Goal: Task Accomplishment & Management: Use online tool/utility

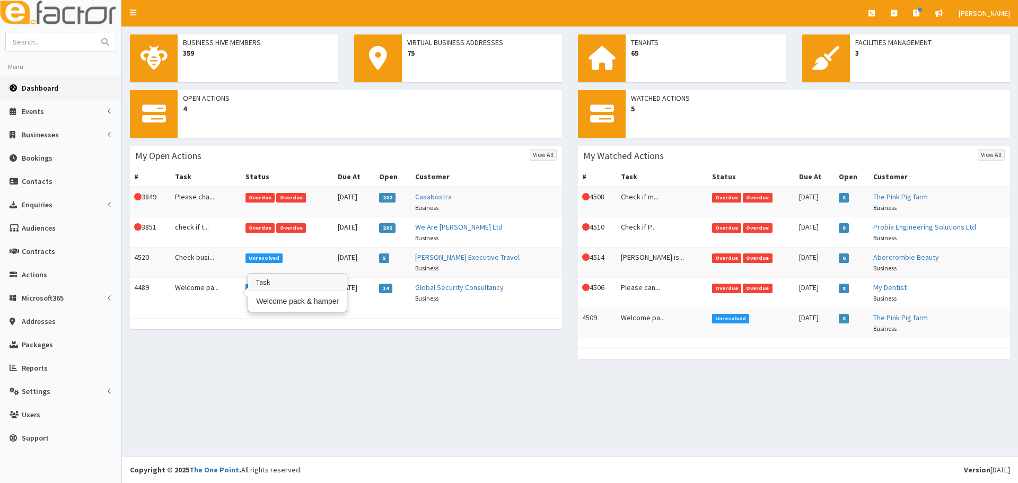
click at [190, 286] on td "Welcome pa..." at bounding box center [206, 293] width 70 height 30
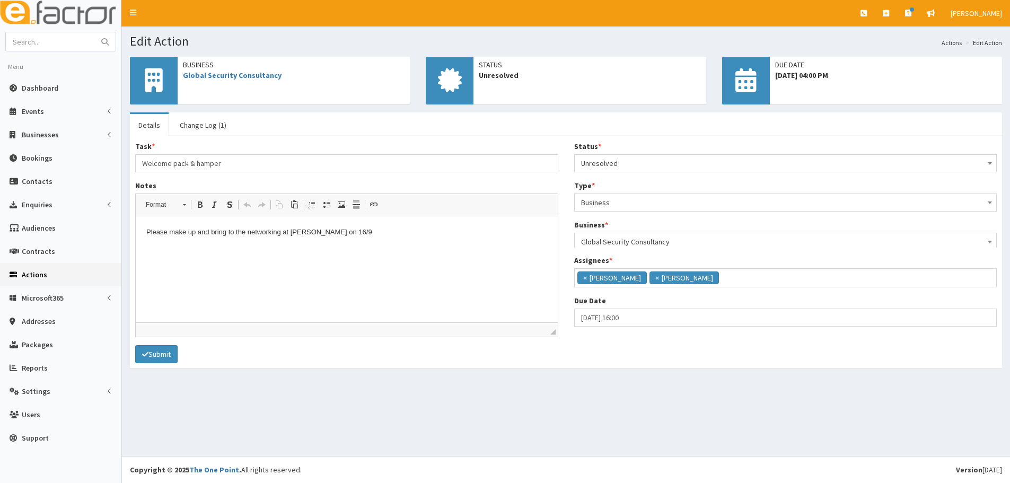
scroll to position [77, 0]
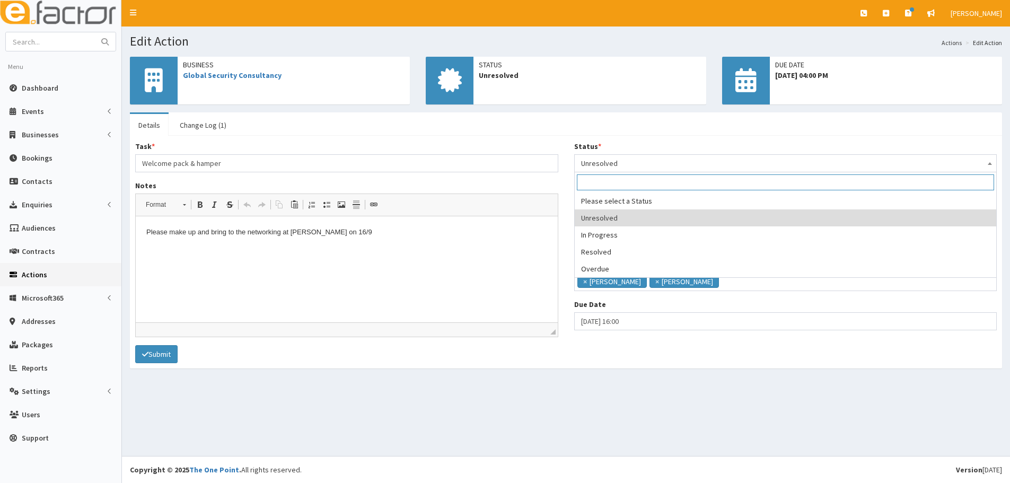
click at [625, 160] on span "Unresolved" at bounding box center [785, 163] width 409 height 15
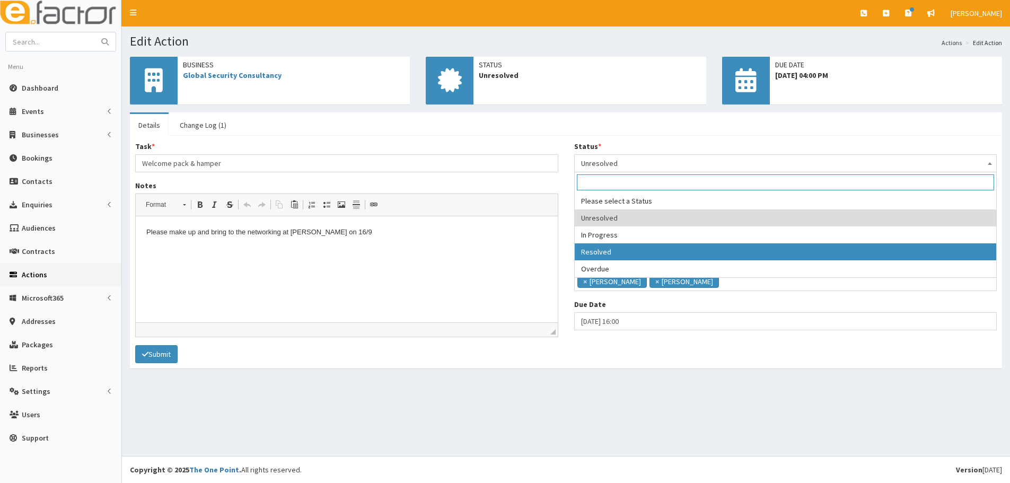
select select "3"
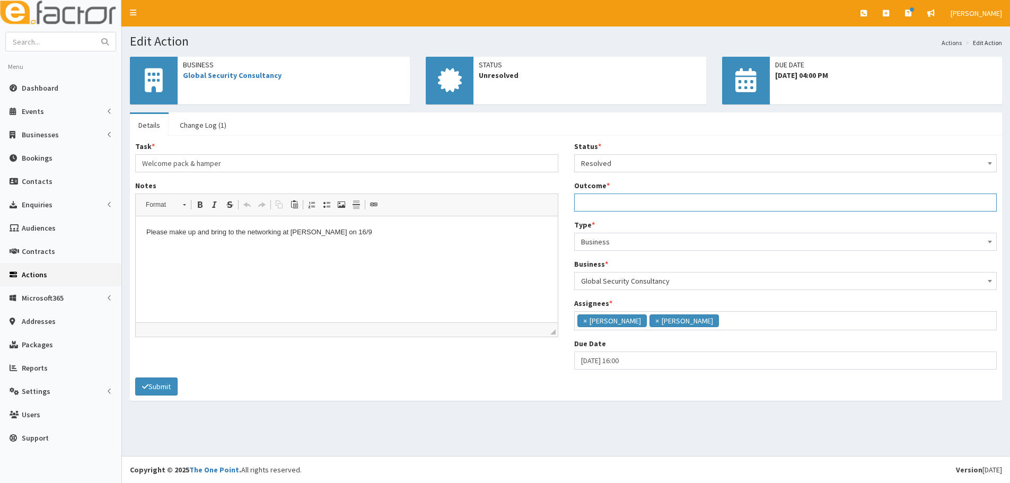
click at [617, 208] on input "Outcome *" at bounding box center [785, 203] width 423 height 18
type input "Hamper made and in office for collection"
click at [338, 249] on html "Please make up and bring to the networking at Lindsey Lodge on 16/9" at bounding box center [347, 232] width 422 height 32
click at [151, 389] on button "Submit" at bounding box center [156, 387] width 42 height 18
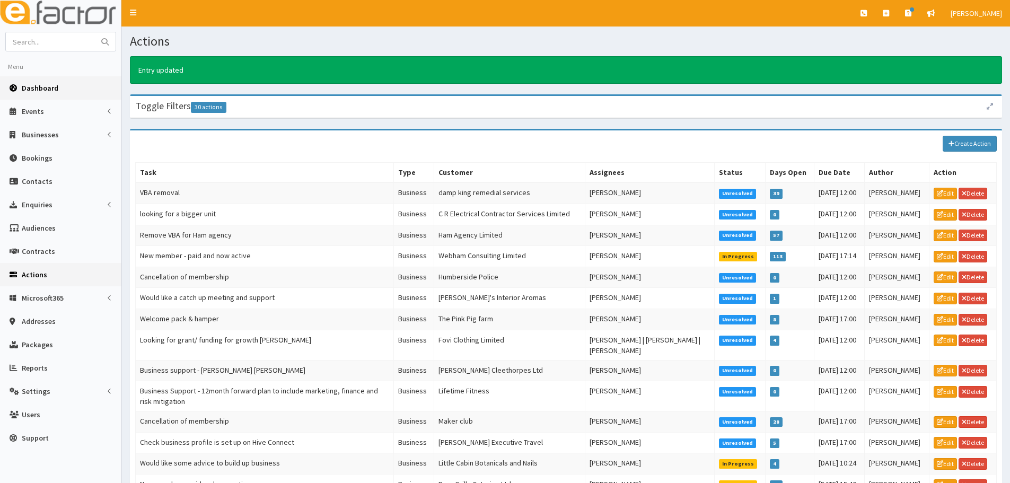
click at [47, 88] on span "Dashboard" at bounding box center [40, 88] width 37 height 10
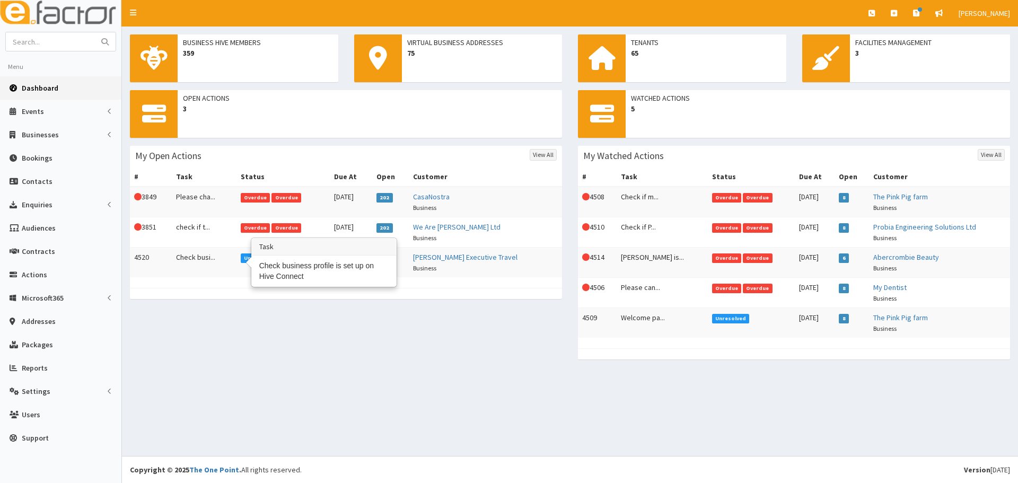
click at [191, 266] on td "Check busi..." at bounding box center [204, 263] width 65 height 30
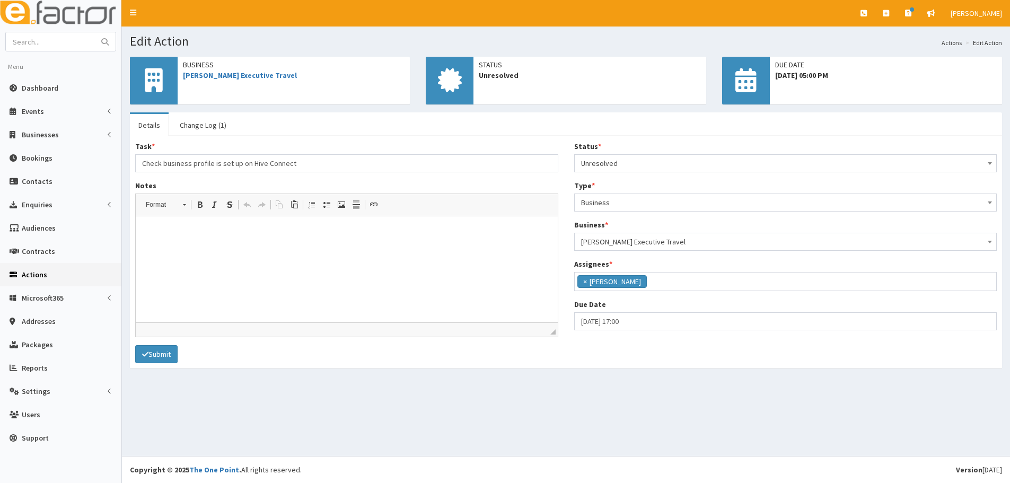
scroll to position [88, 0]
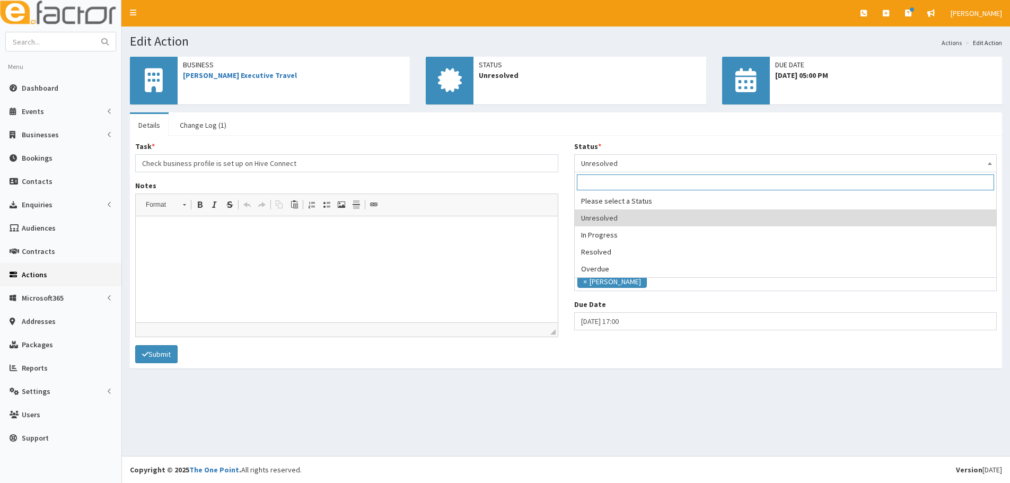
click at [666, 164] on span "Unresolved" at bounding box center [785, 163] width 409 height 15
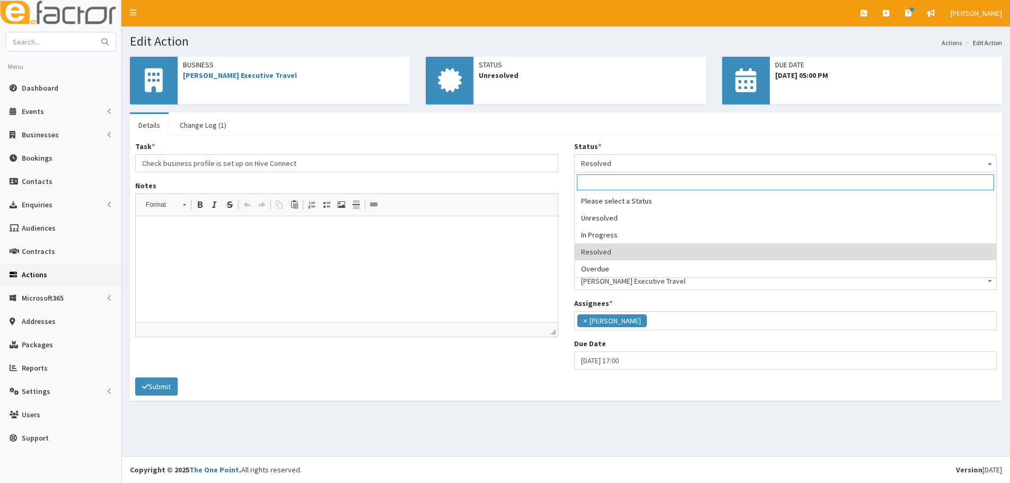
click at [626, 164] on span "Resolved" at bounding box center [785, 163] width 409 height 15
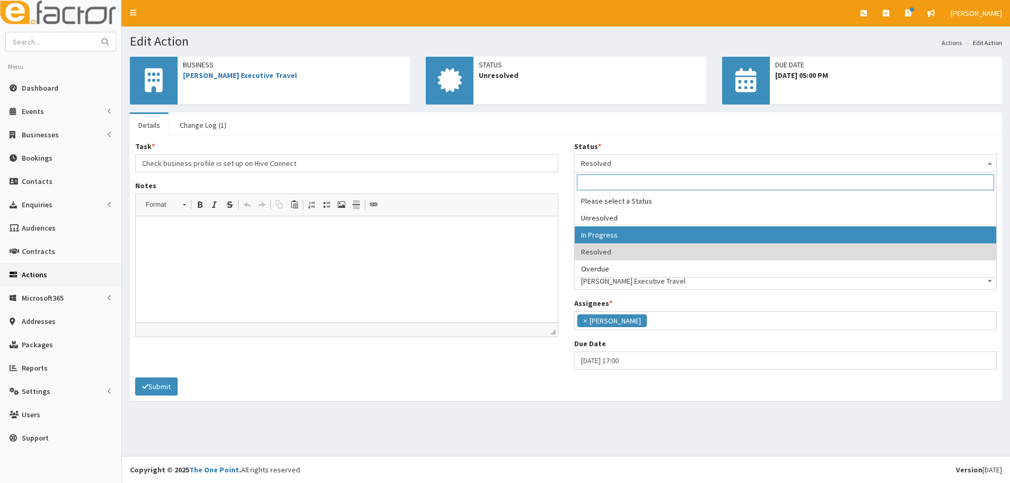
select select "2"
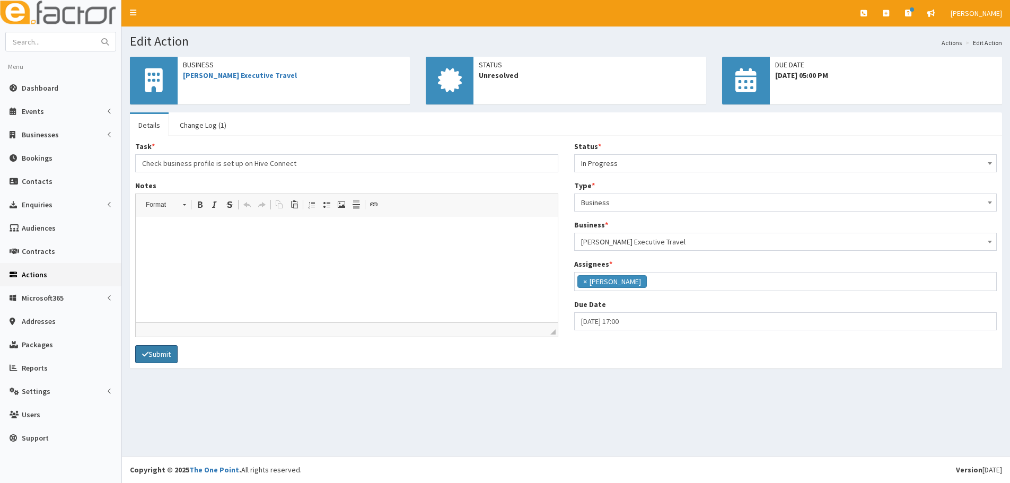
click at [148, 353] on icon "submit" at bounding box center [145, 354] width 6 height 7
